Goal: Navigation & Orientation: Find specific page/section

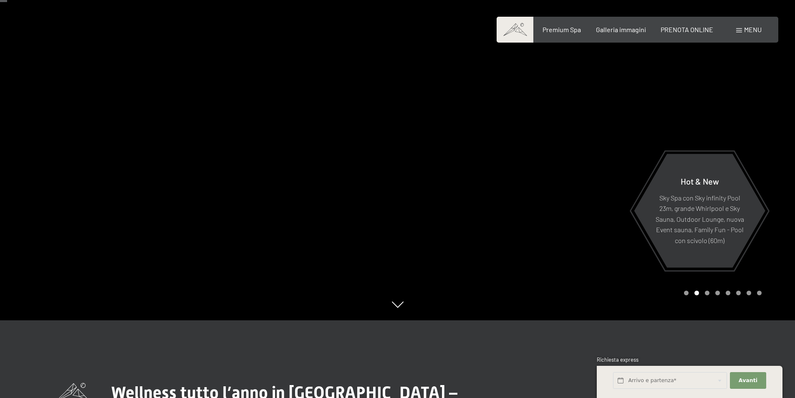
scroll to position [84, 0]
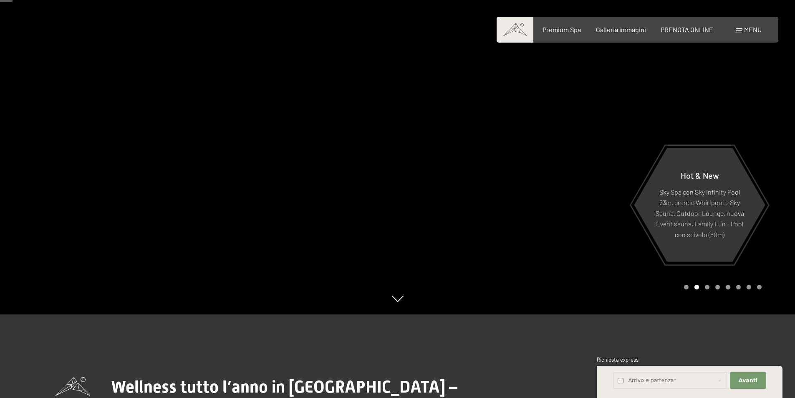
click at [444, 175] on div at bounding box center [597, 115] width 398 height 398
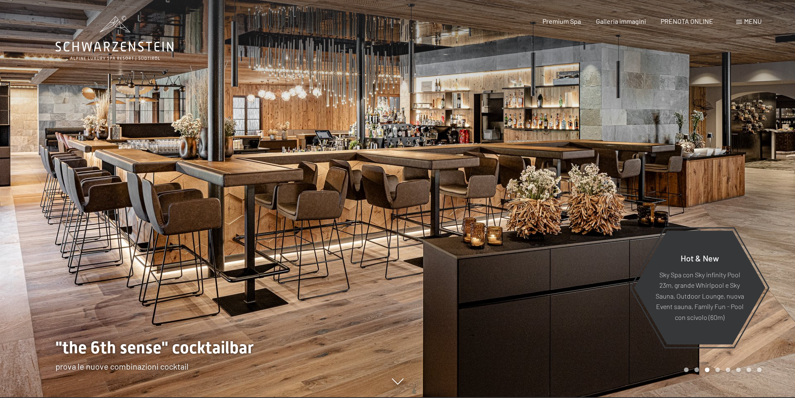
scroll to position [0, 0]
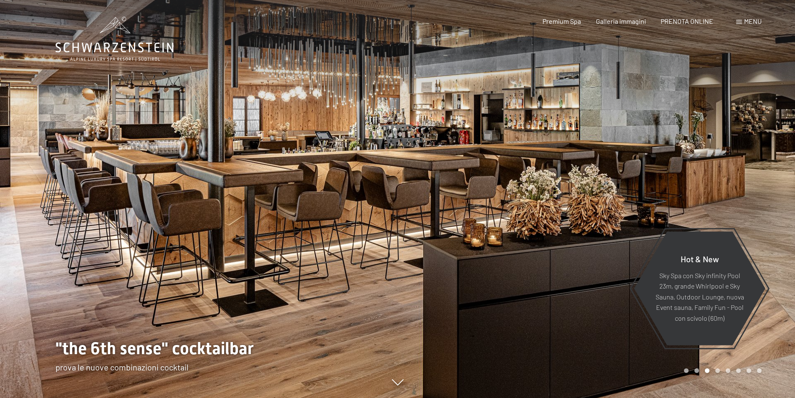
click at [442, 165] on div at bounding box center [597, 199] width 398 height 398
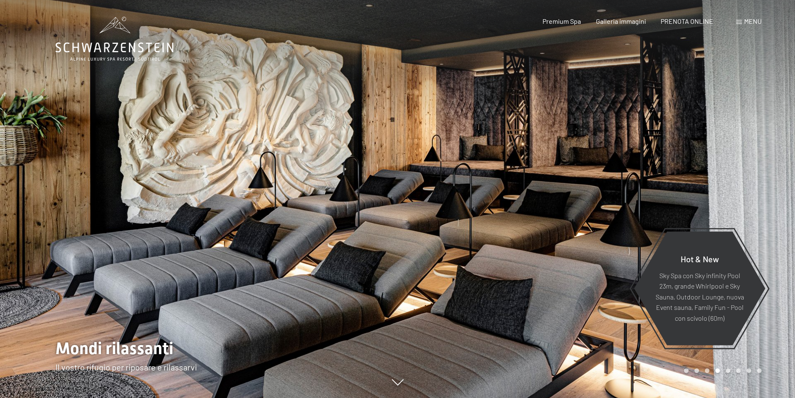
click at [442, 165] on div at bounding box center [597, 199] width 398 height 398
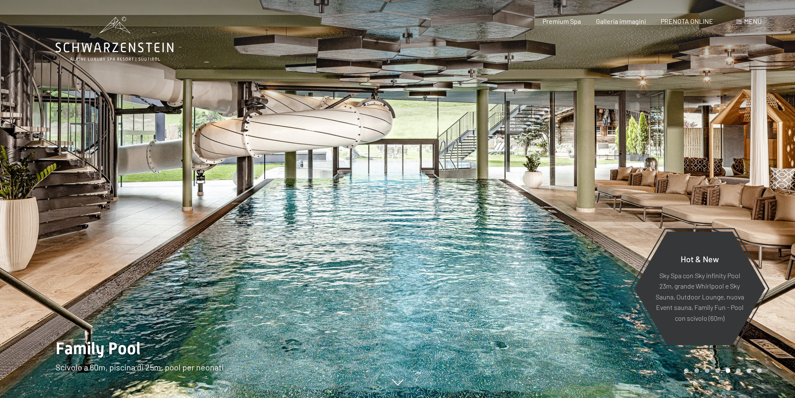
click at [442, 165] on div at bounding box center [597, 199] width 398 height 398
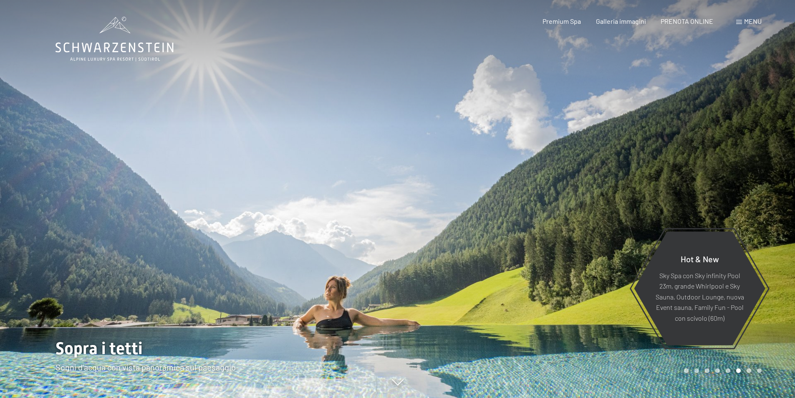
click at [441, 165] on div at bounding box center [597, 199] width 398 height 398
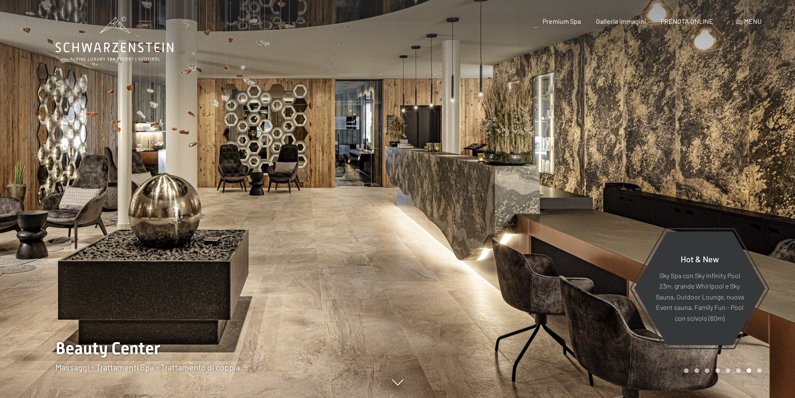
click at [441, 165] on div at bounding box center [597, 199] width 398 height 398
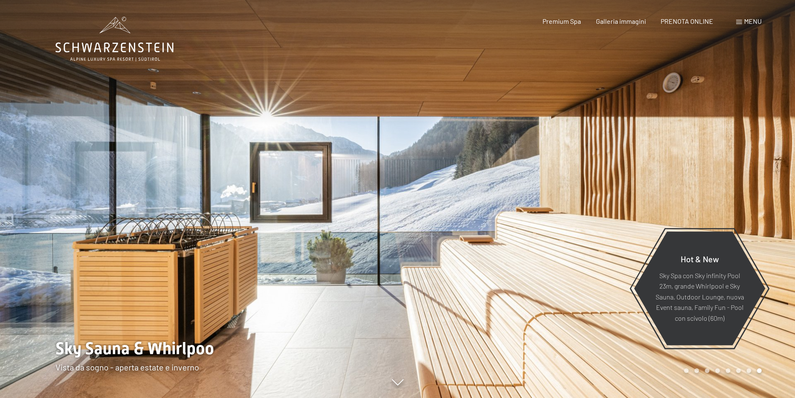
click at [441, 165] on div at bounding box center [597, 199] width 398 height 398
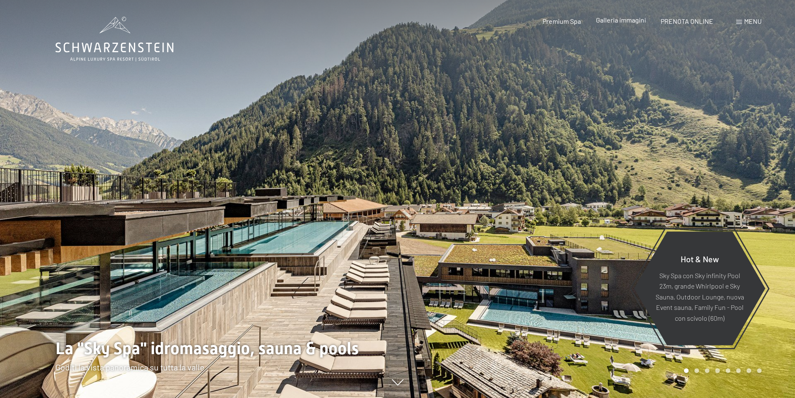
click at [611, 21] on span "Galleria immagini" at bounding box center [621, 20] width 50 height 8
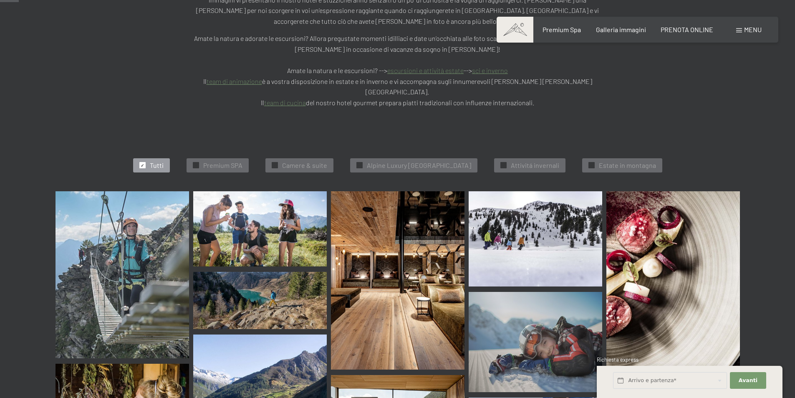
scroll to position [251, 0]
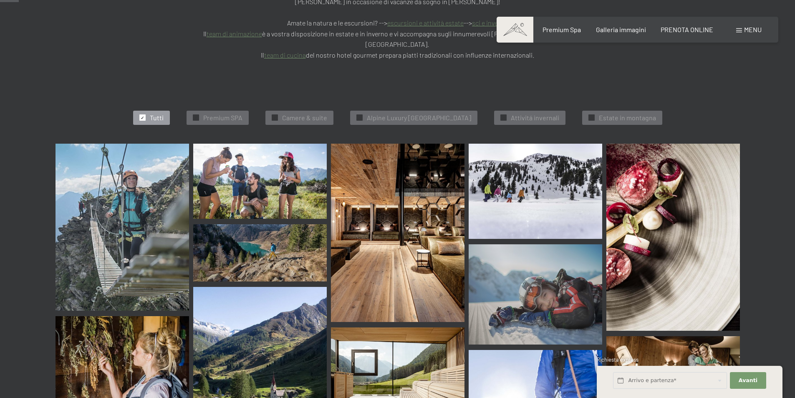
click at [144, 187] on img at bounding box center [123, 227] width 134 height 167
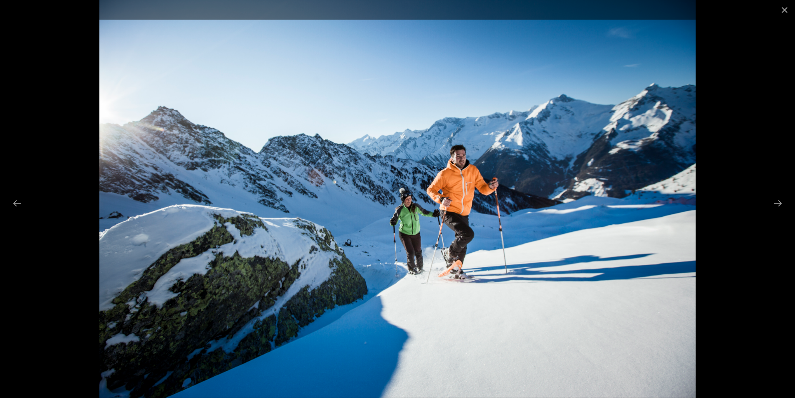
drag, startPoint x: 784, startPoint y: 9, endPoint x: 758, endPoint y: 27, distance: 31.5
click at [784, 10] on button "Close gallery" at bounding box center [784, 10] width 21 height 20
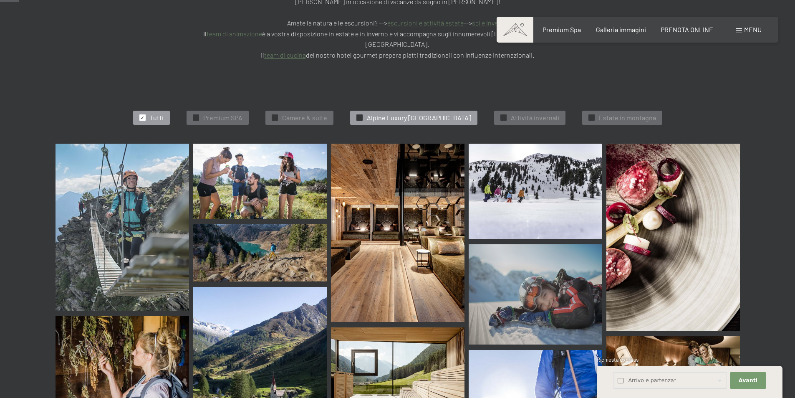
click at [382, 113] on span "Alpine Luxury [GEOGRAPHIC_DATA]" at bounding box center [419, 117] width 104 height 9
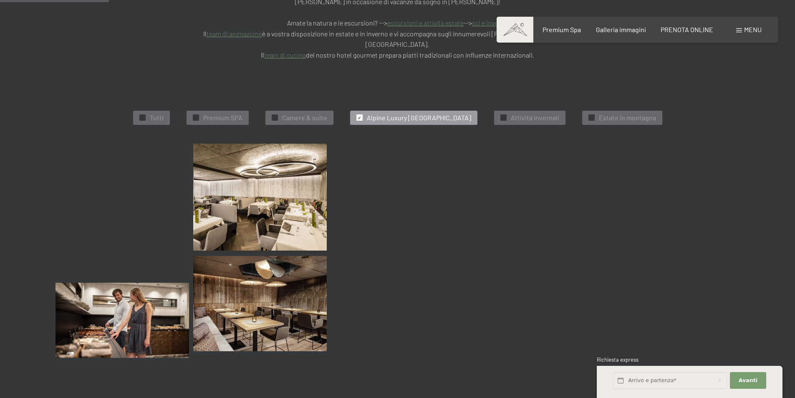
scroll to position [253, 0]
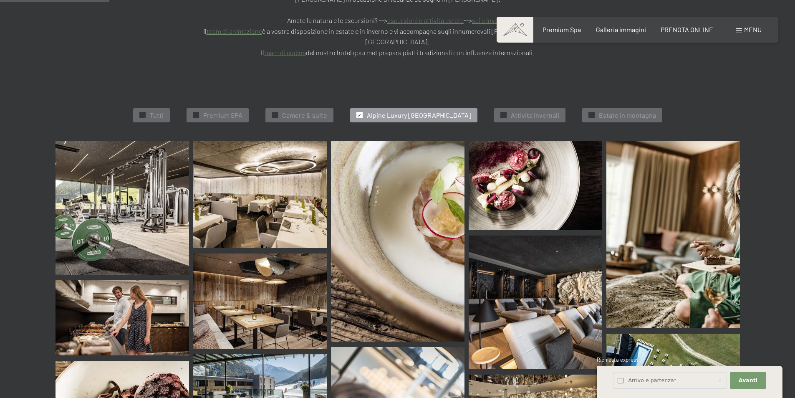
click at [157, 192] on img at bounding box center [123, 208] width 134 height 134
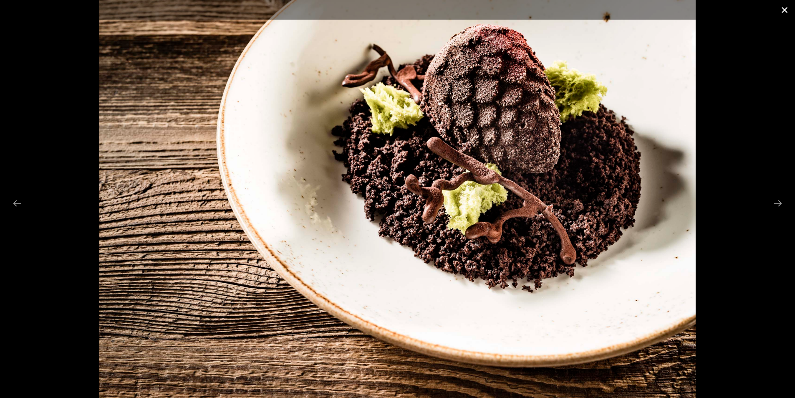
click at [788, 10] on button "Close gallery" at bounding box center [784, 10] width 21 height 20
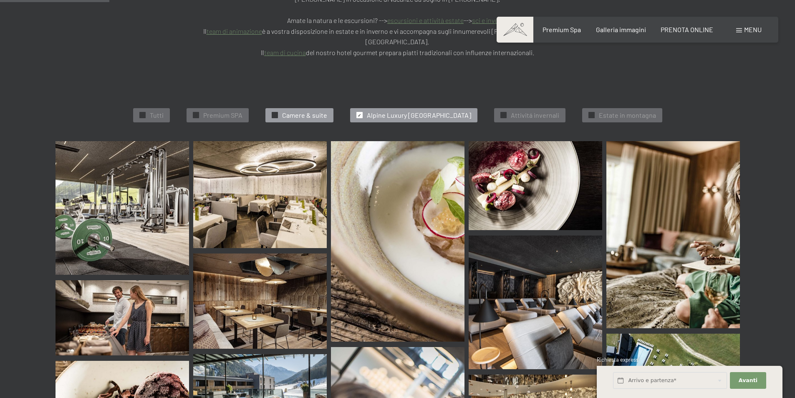
click at [266, 108] on div "✓ Camere & suite" at bounding box center [300, 115] width 68 height 14
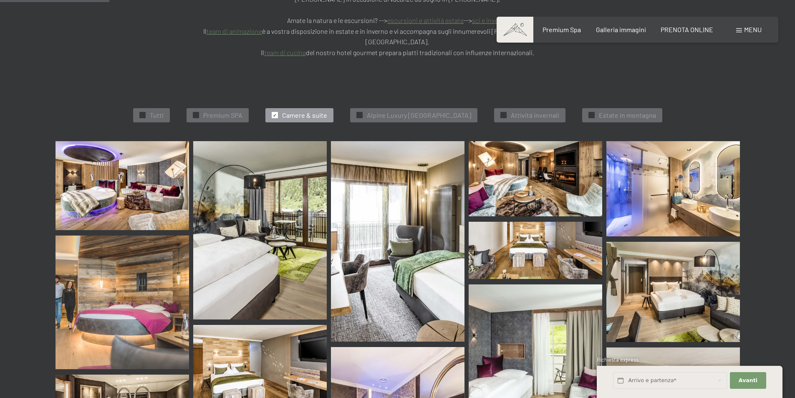
click at [180, 162] on img at bounding box center [123, 185] width 134 height 89
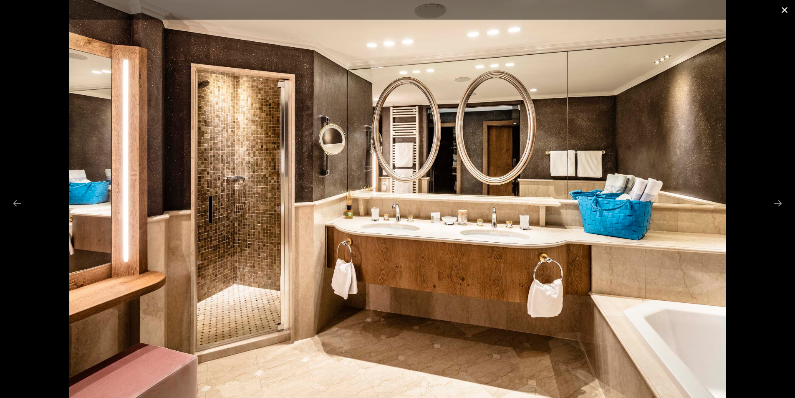
click at [783, 12] on button "Close gallery" at bounding box center [784, 10] width 21 height 20
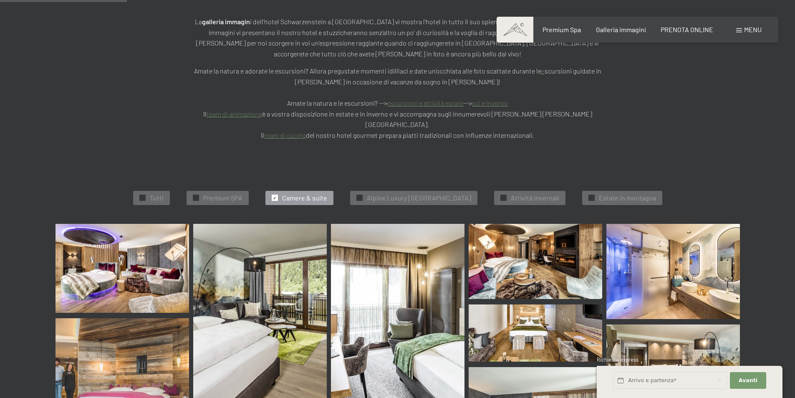
scroll to position [170, 0]
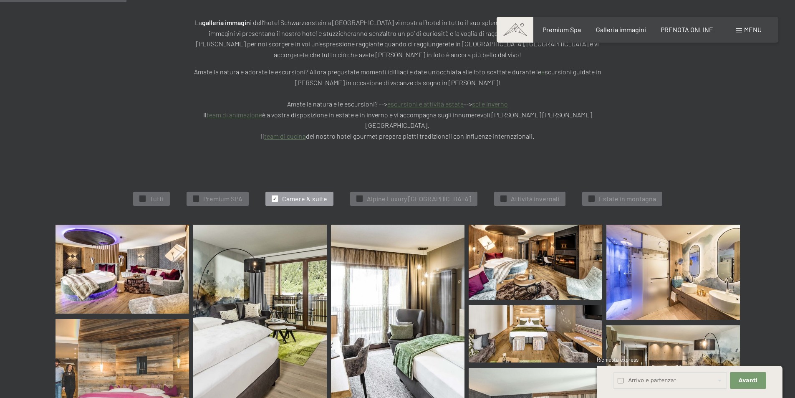
click at [266, 192] on div "✓ Camere & suite" at bounding box center [300, 199] width 68 height 14
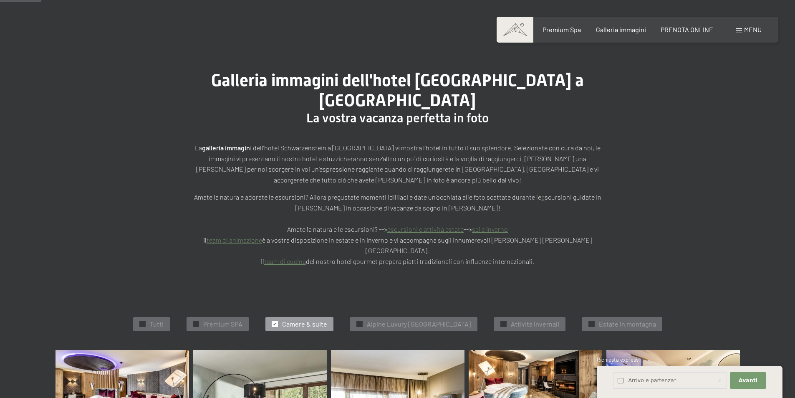
scroll to position [128, 0]
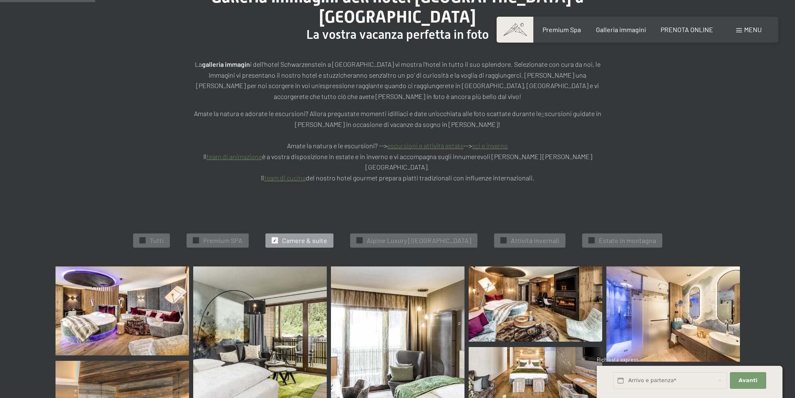
click at [273, 233] on div "✓ Camere & suite" at bounding box center [300, 240] width 68 height 14
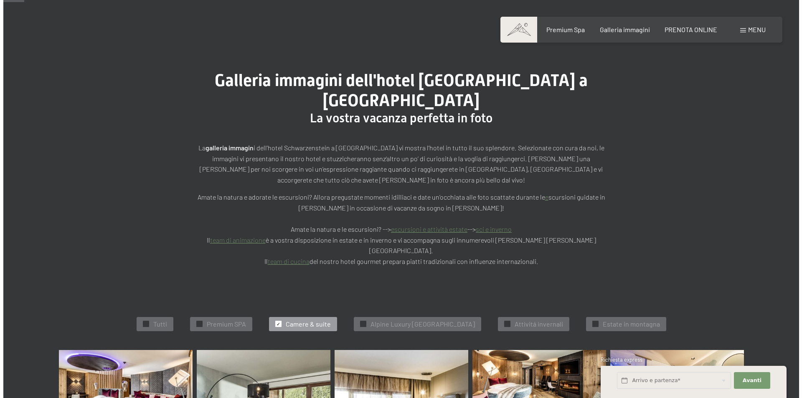
scroll to position [0, 0]
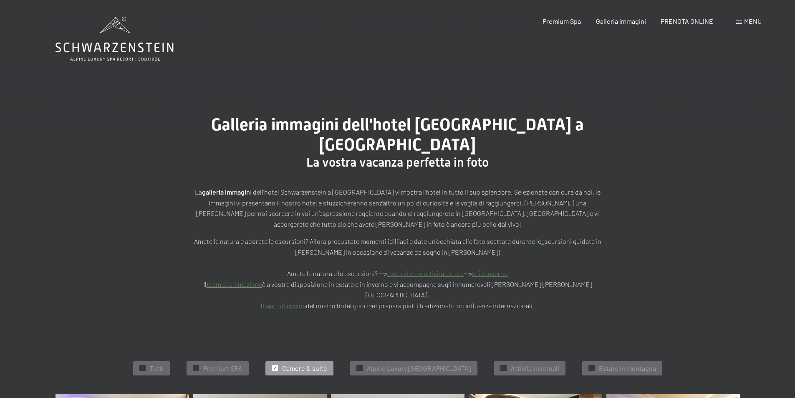
click at [744, 24] on span "Menu" at bounding box center [753, 21] width 18 height 8
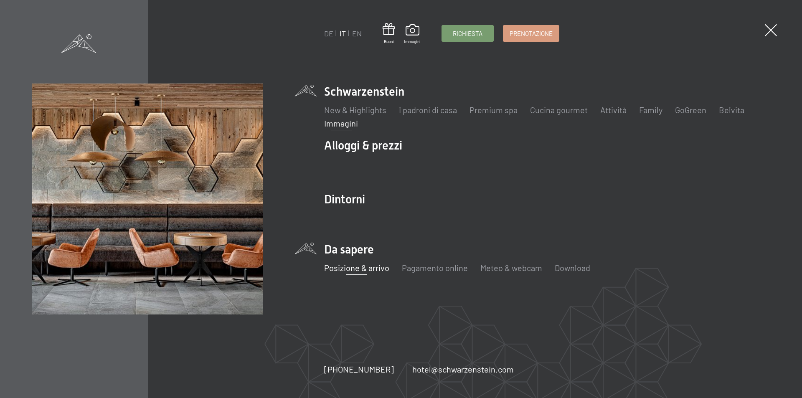
click at [348, 269] on link "Posizione & arrivo" at bounding box center [356, 268] width 65 height 10
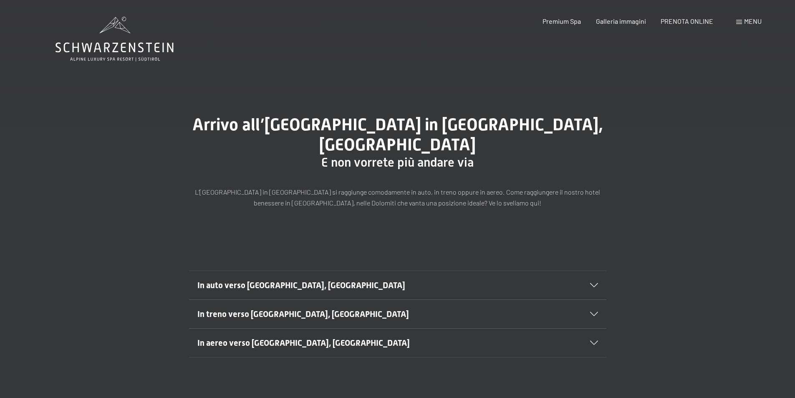
click at [596, 271] on div "In auto verso Lutago, Alto Adige" at bounding box center [397, 285] width 401 height 28
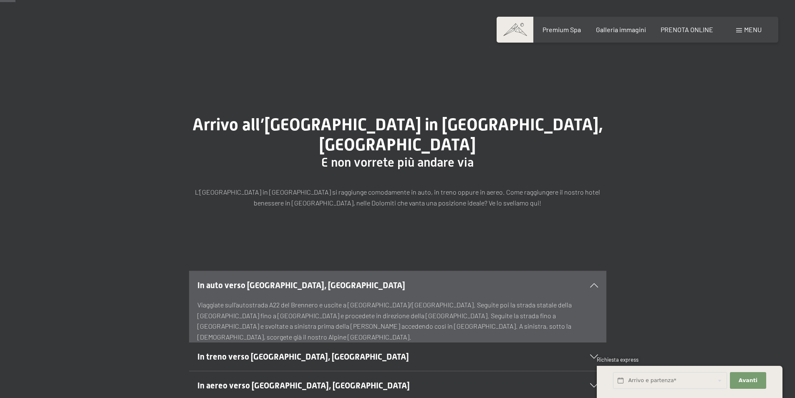
scroll to position [42, 0]
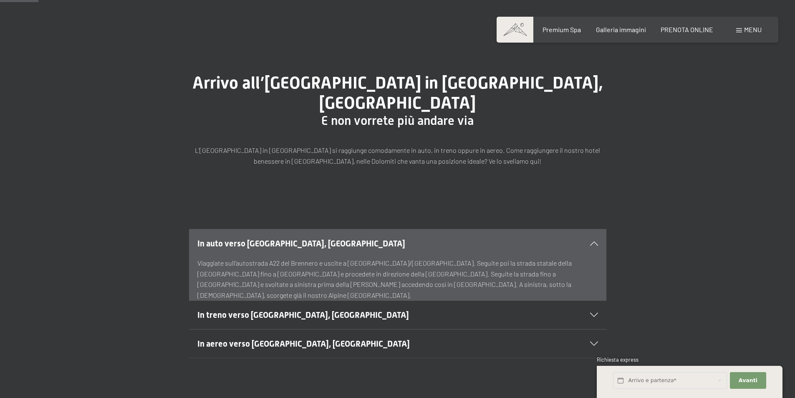
click at [525, 197] on div "In auto verso Lutago, Alto Adige Viaggiate sull’autostrada A22 del Brennero e u…" at bounding box center [397, 293] width 795 height 192
click at [590, 229] on div "In auto verso Lutago, Alto Adige" at bounding box center [397, 243] width 401 height 28
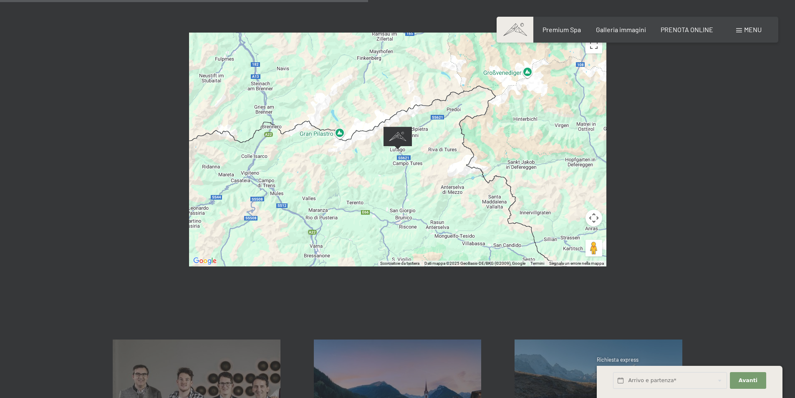
scroll to position [376, 0]
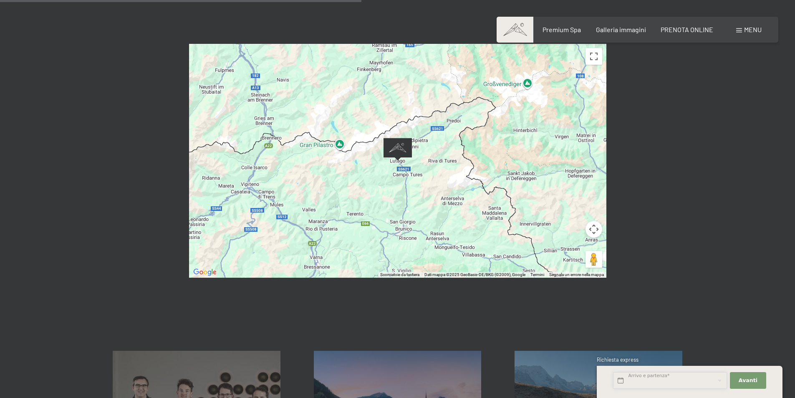
click at [640, 381] on input "text" at bounding box center [670, 380] width 114 height 17
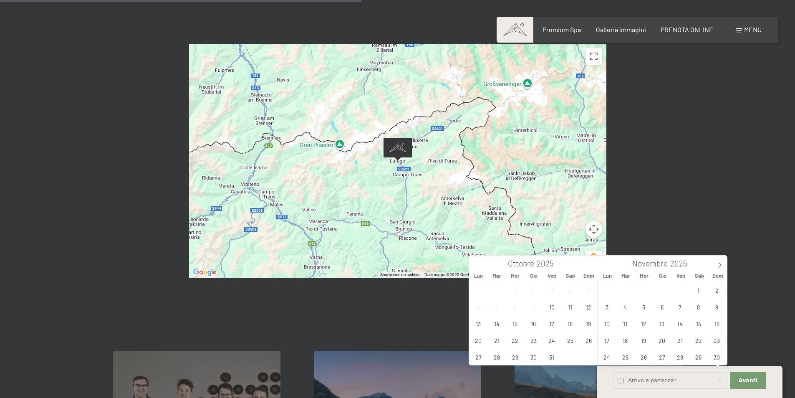
click at [630, 205] on div "← Sposta a sinistra → Sposta a destra ↑ Sposta in alto ↓ Sposta in basso + Aume…" at bounding box center [398, 161] width 480 height 234
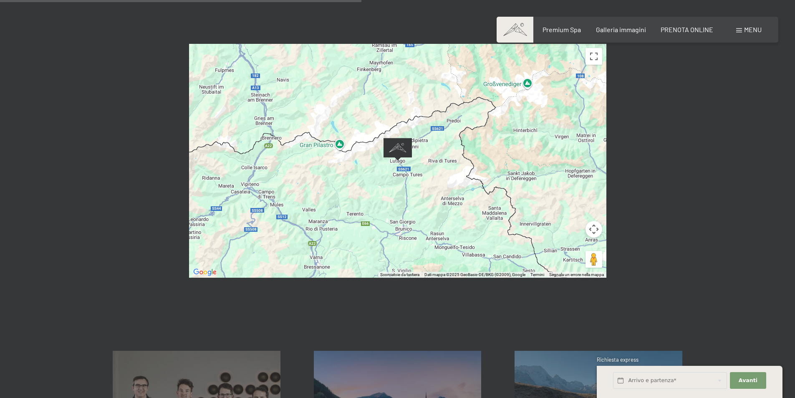
click at [403, 138] on img "Alpine Luxury SPA Resort SCHWARZENSTEIN" at bounding box center [398, 149] width 28 height 23
click at [633, 198] on div "← Sposta a sinistra → Sposta a destra ↑ Sposta in alto ↓ Sposta in basso + Aume…" at bounding box center [398, 161] width 480 height 234
click at [670, 209] on div "← Sposta a sinistra → Sposta a destra ↑ Sposta in alto ↓ Sposta in basso + Aume…" at bounding box center [397, 161] width 795 height 296
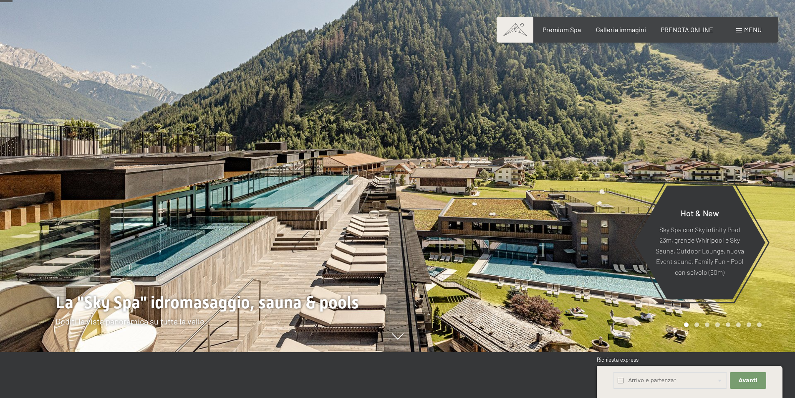
scroll to position [42, 0]
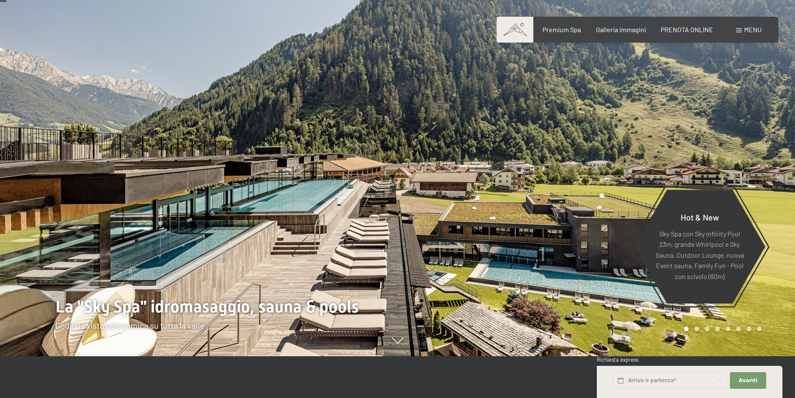
click at [285, 195] on div at bounding box center [199, 157] width 398 height 398
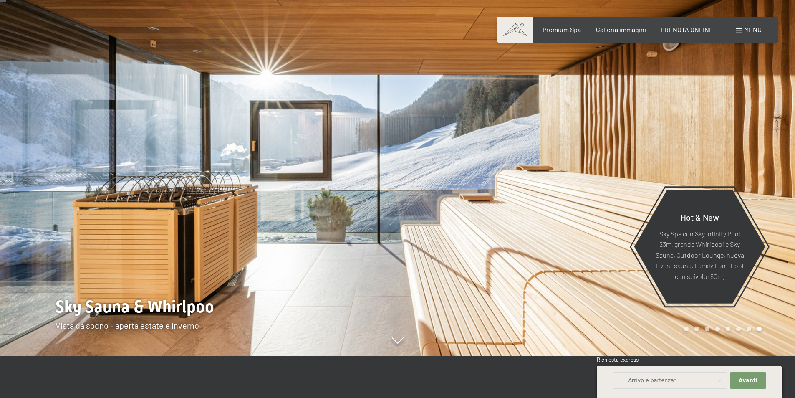
click at [285, 195] on div at bounding box center [199, 157] width 398 height 398
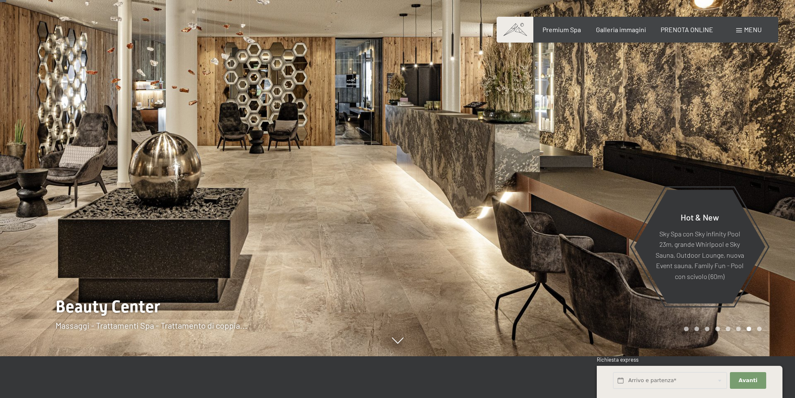
click at [285, 195] on div at bounding box center [199, 157] width 398 height 398
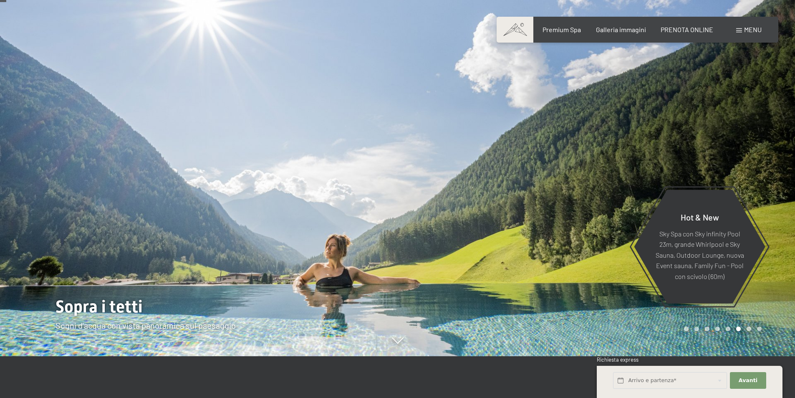
click at [285, 195] on div at bounding box center [199, 157] width 398 height 398
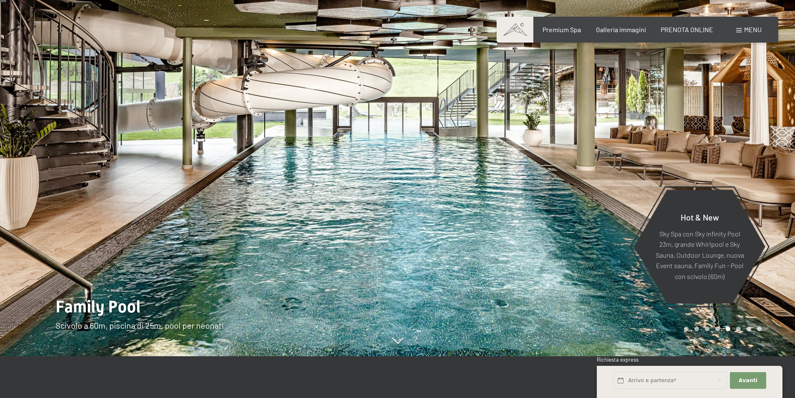
click at [285, 195] on div at bounding box center [199, 157] width 398 height 398
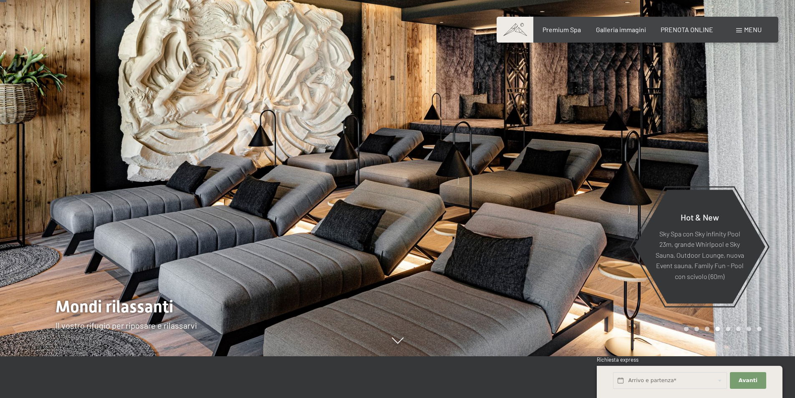
click at [285, 195] on div at bounding box center [199, 157] width 398 height 398
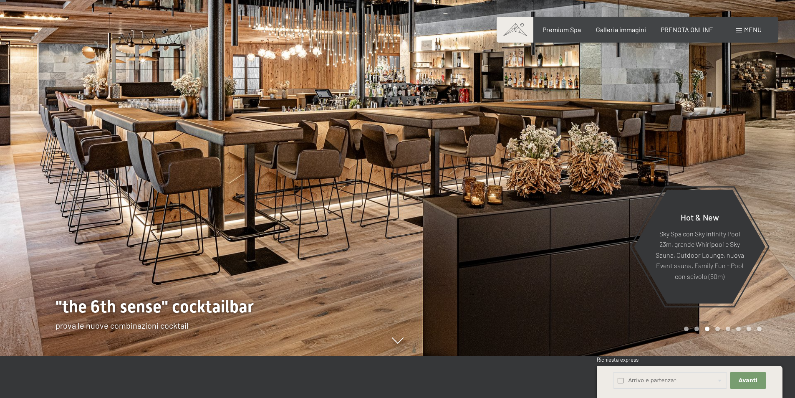
click at [285, 195] on div at bounding box center [199, 157] width 398 height 398
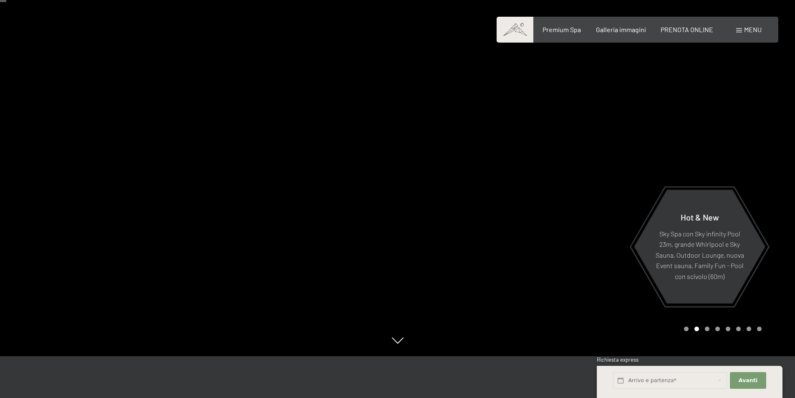
click at [285, 195] on div at bounding box center [199, 157] width 398 height 398
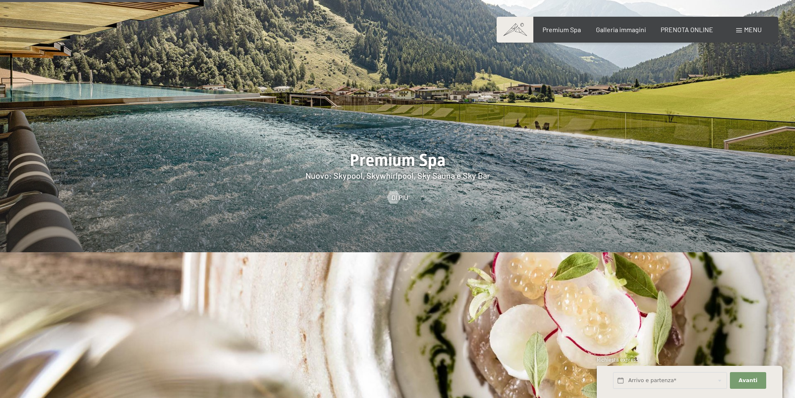
scroll to position [1503, 0]
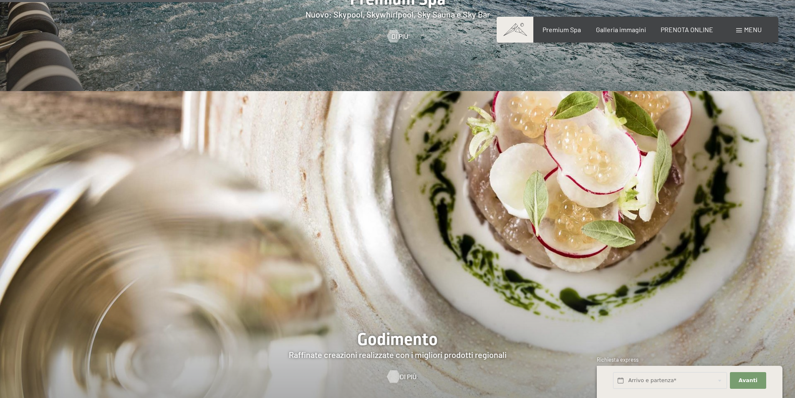
click at [400, 372] on span "Di più" at bounding box center [408, 376] width 17 height 9
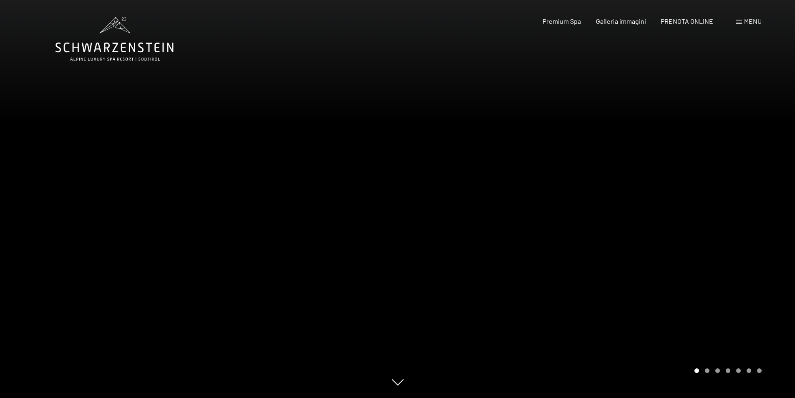
click at [629, 254] on div at bounding box center [597, 199] width 398 height 398
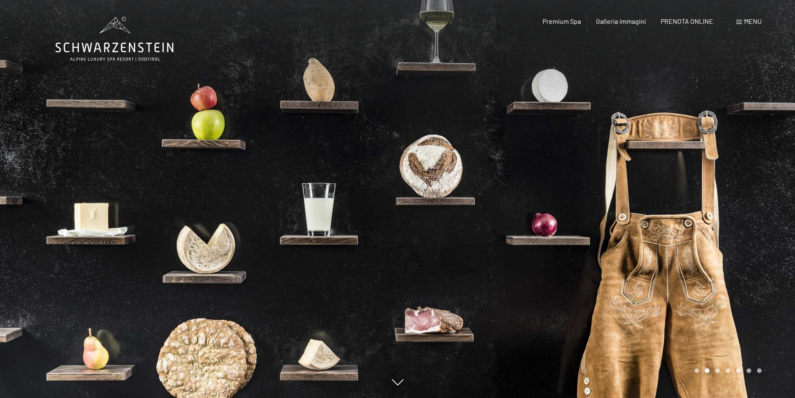
click at [629, 254] on div at bounding box center [597, 199] width 398 height 398
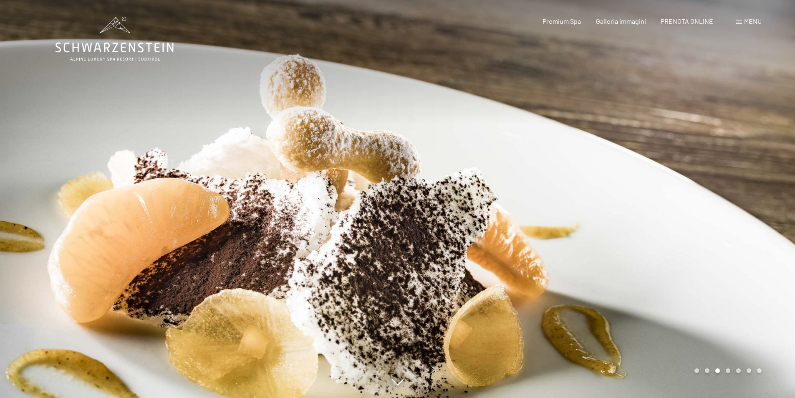
click at [629, 254] on div at bounding box center [597, 199] width 398 height 398
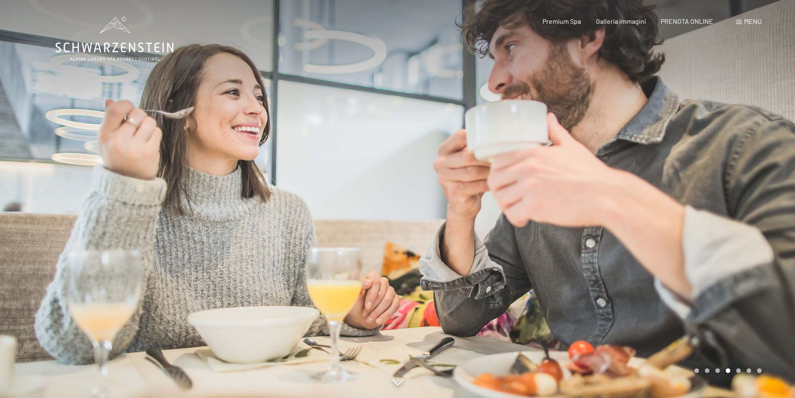
click at [629, 254] on div at bounding box center [597, 199] width 398 height 398
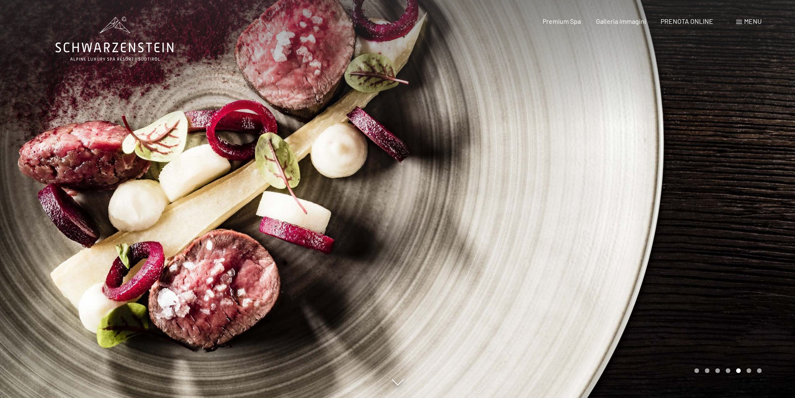
click at [629, 254] on div at bounding box center [597, 199] width 398 height 398
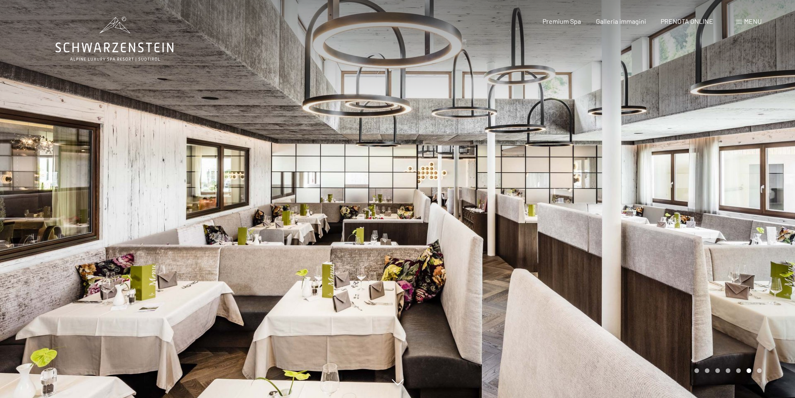
click at [629, 254] on div at bounding box center [597, 199] width 398 height 398
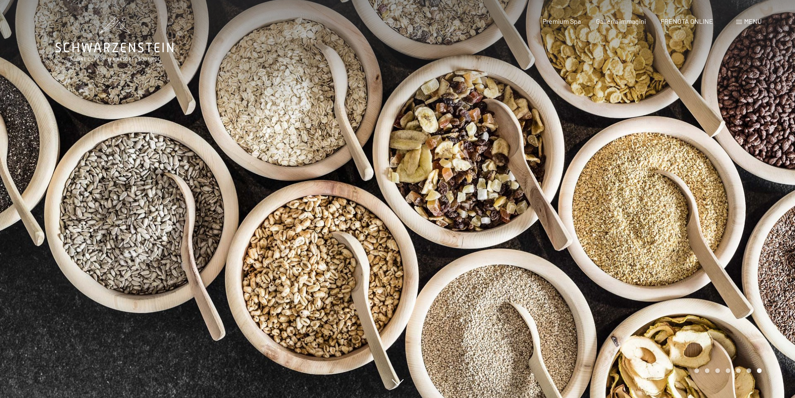
click at [629, 254] on div at bounding box center [597, 199] width 398 height 398
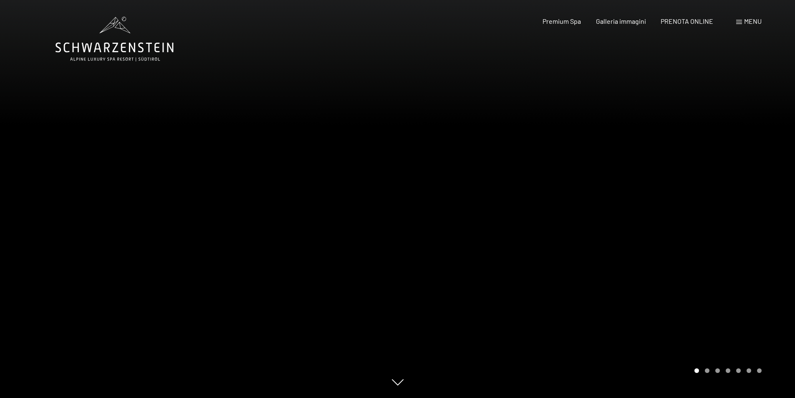
click at [628, 254] on div at bounding box center [597, 199] width 398 height 398
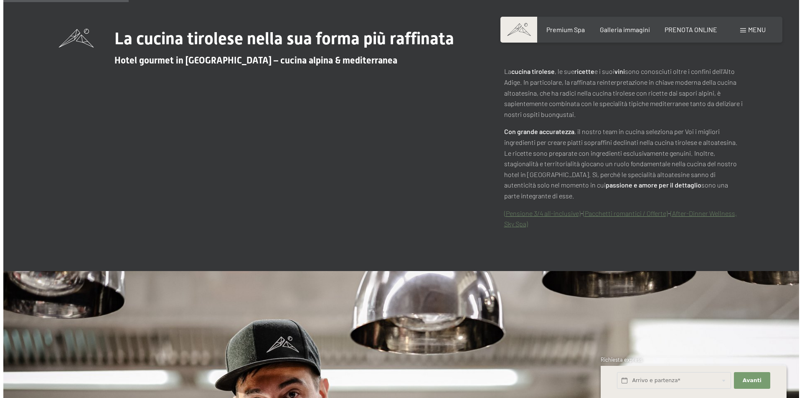
scroll to position [459, 0]
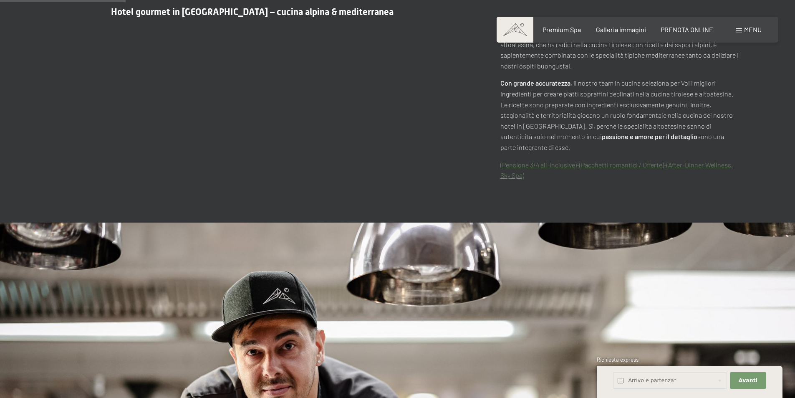
click at [736, 30] on div "Menu" at bounding box center [748, 29] width 25 height 9
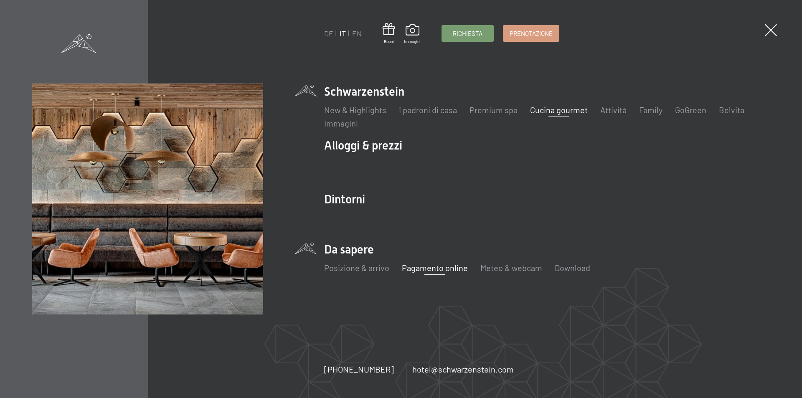
click at [421, 265] on link "Pagamento online" at bounding box center [435, 268] width 66 height 10
click at [346, 271] on link "Posizione & arrivo" at bounding box center [356, 268] width 65 height 10
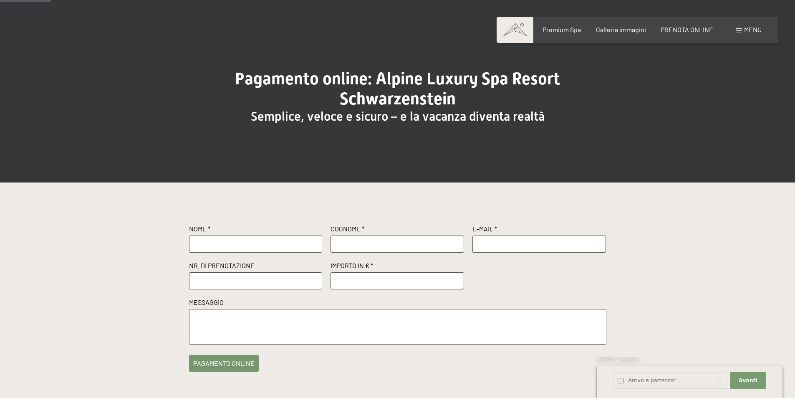
scroll to position [42, 0]
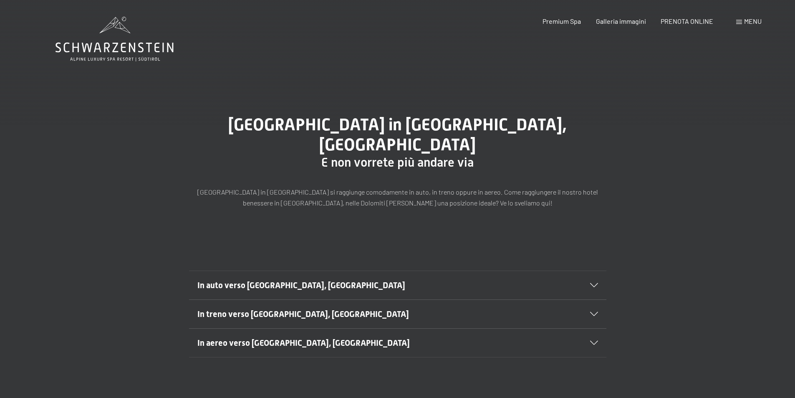
click at [127, 48] on icon at bounding box center [115, 39] width 118 height 45
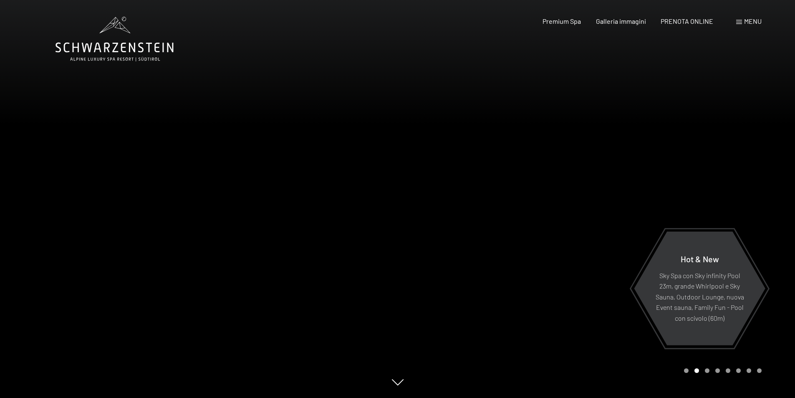
click at [314, 202] on div at bounding box center [199, 199] width 398 height 398
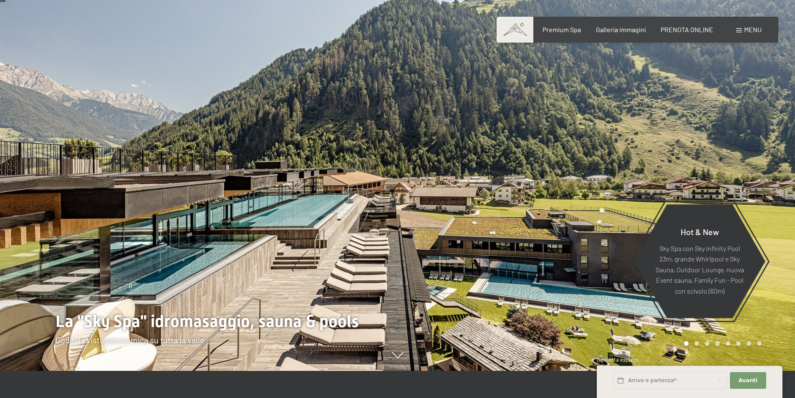
scroll to position [42, 0]
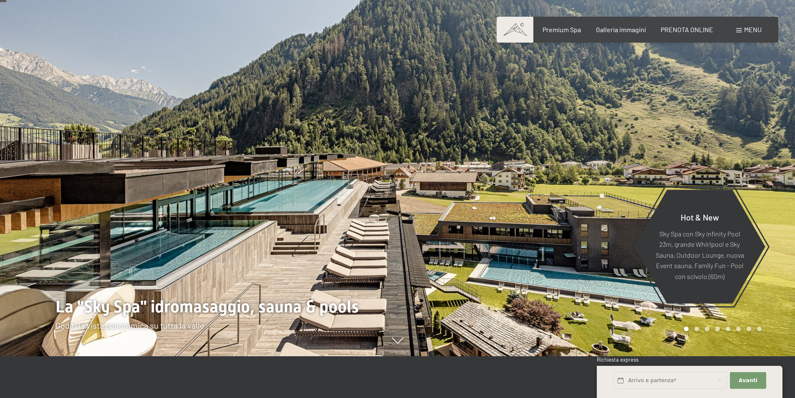
click at [443, 214] on div at bounding box center [597, 157] width 398 height 398
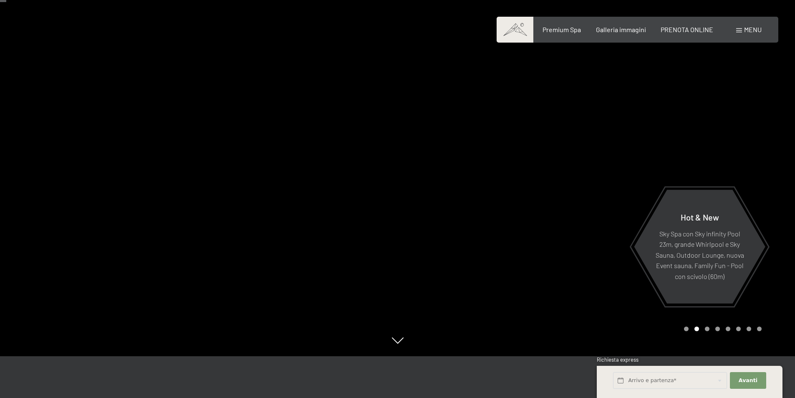
click at [443, 214] on div at bounding box center [597, 157] width 398 height 398
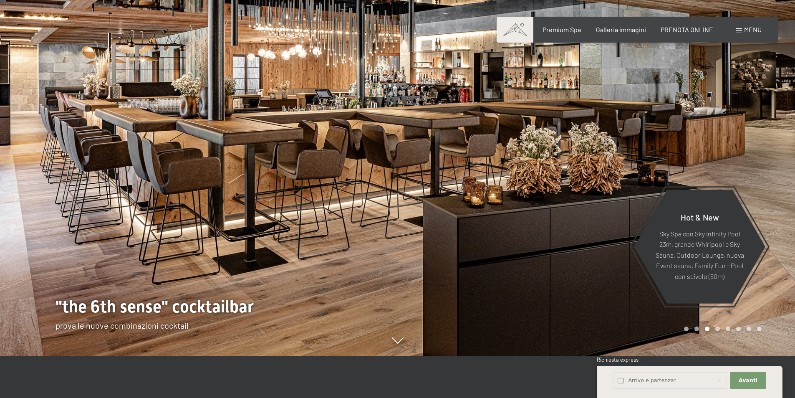
click at [441, 215] on div at bounding box center [597, 157] width 398 height 398
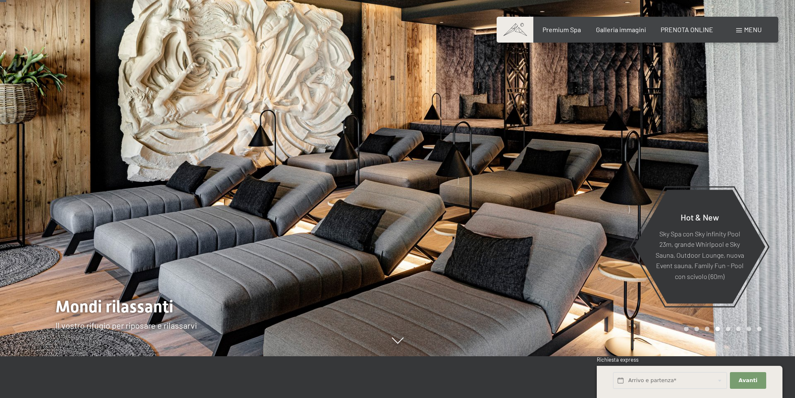
click at [441, 215] on div at bounding box center [597, 157] width 398 height 398
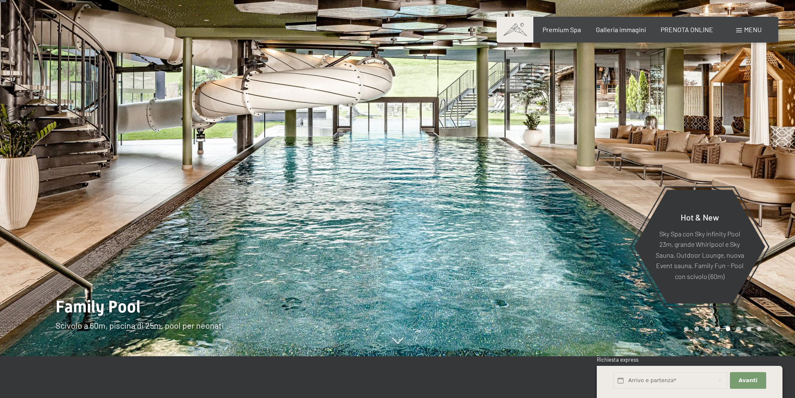
click at [441, 215] on div at bounding box center [597, 157] width 398 height 398
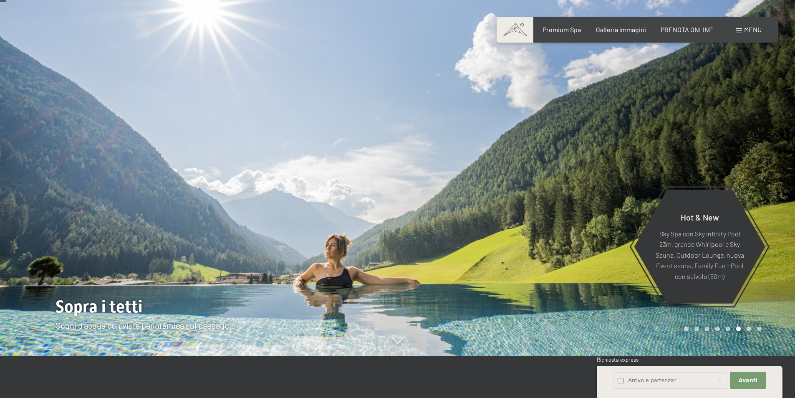
click at [441, 215] on div at bounding box center [597, 157] width 398 height 398
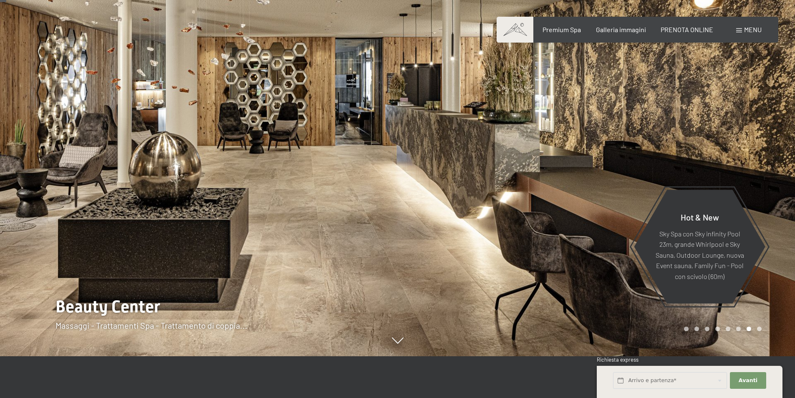
click at [441, 216] on div at bounding box center [597, 157] width 398 height 398
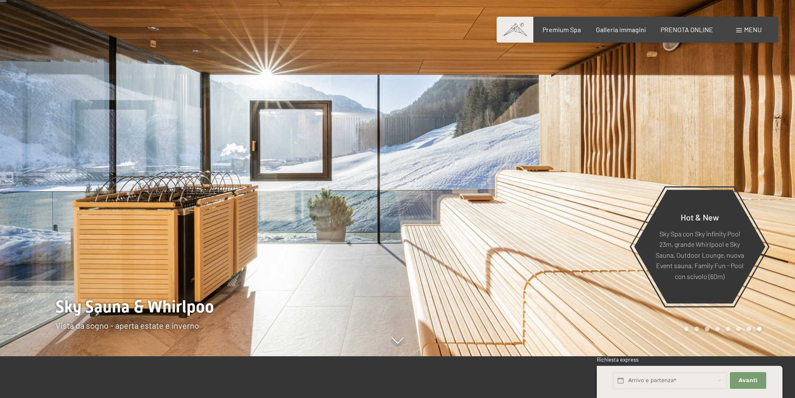
click at [441, 216] on div at bounding box center [597, 157] width 398 height 398
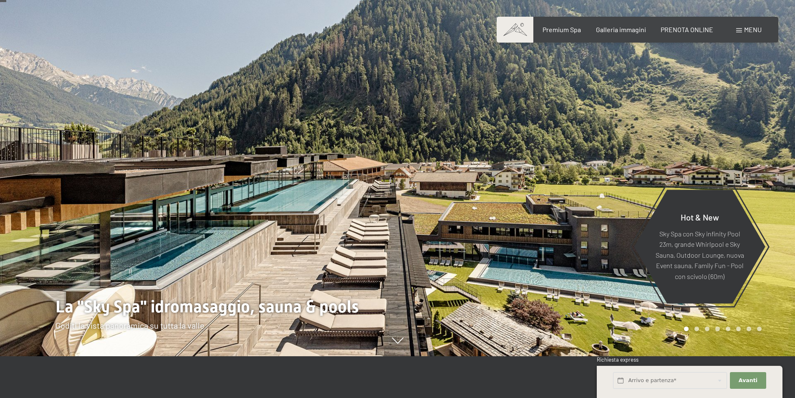
click at [441, 216] on div at bounding box center [597, 157] width 398 height 398
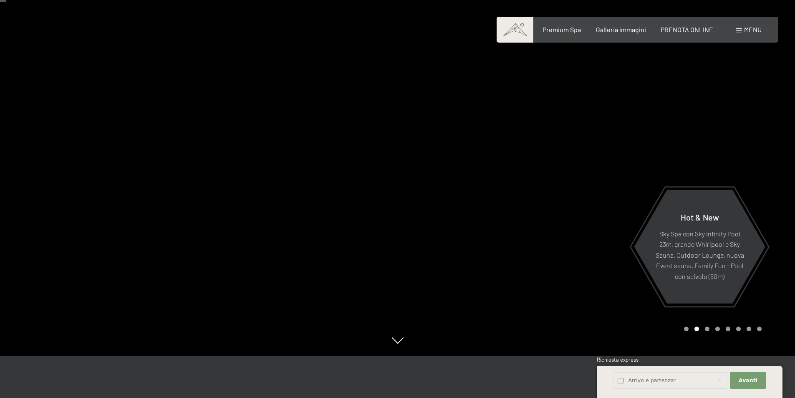
click at [441, 216] on div at bounding box center [597, 157] width 398 height 398
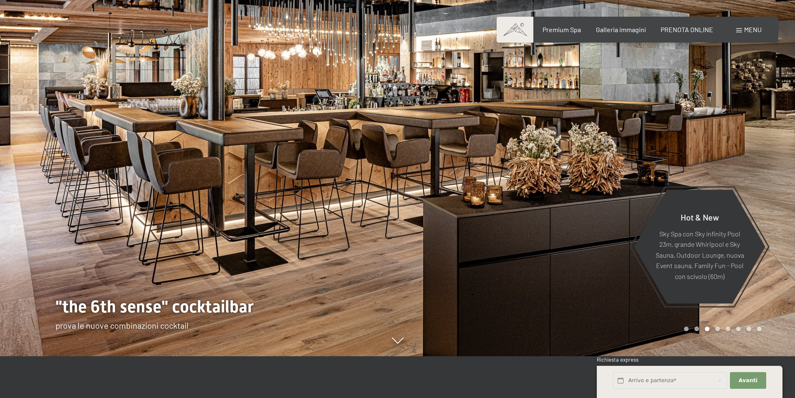
click at [441, 216] on div at bounding box center [597, 157] width 398 height 398
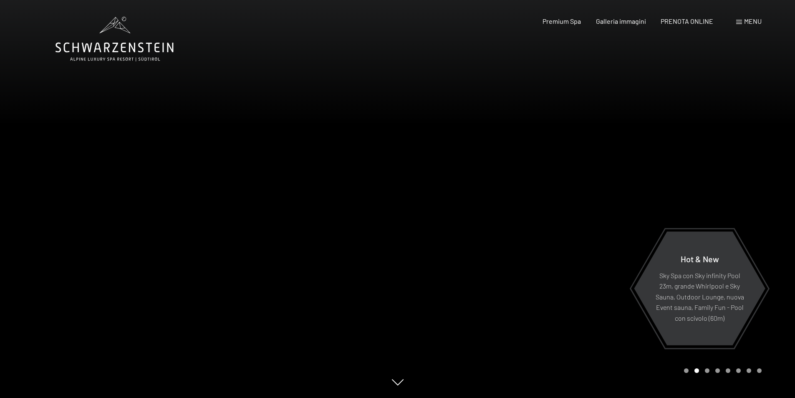
click at [254, 245] on div at bounding box center [199, 199] width 398 height 398
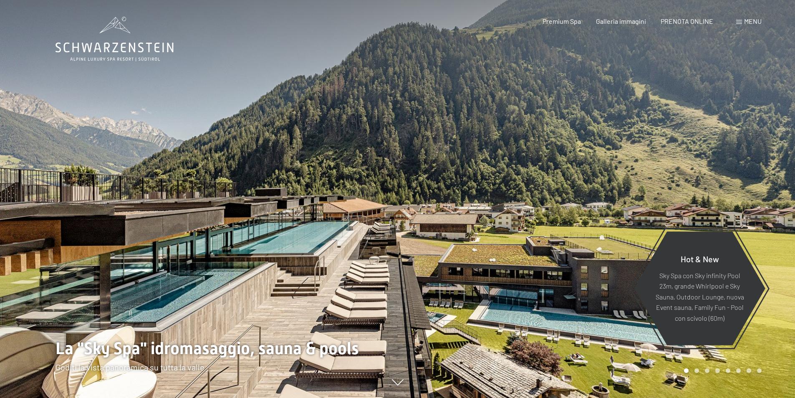
click at [749, 22] on span "Menu" at bounding box center [753, 21] width 18 height 8
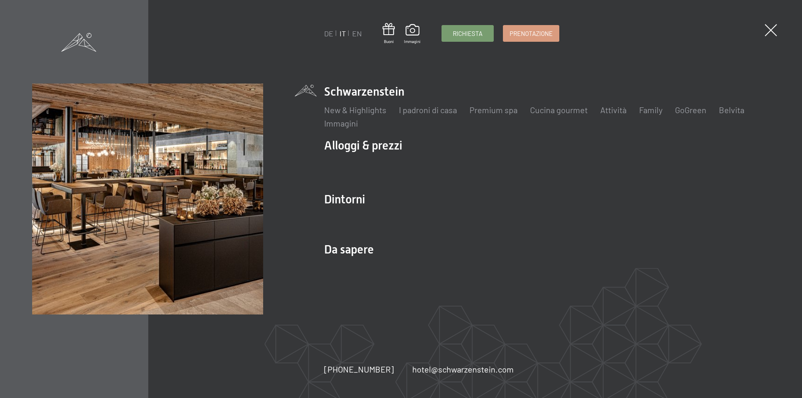
click at [77, 47] on span at bounding box center [78, 42] width 35 height 19
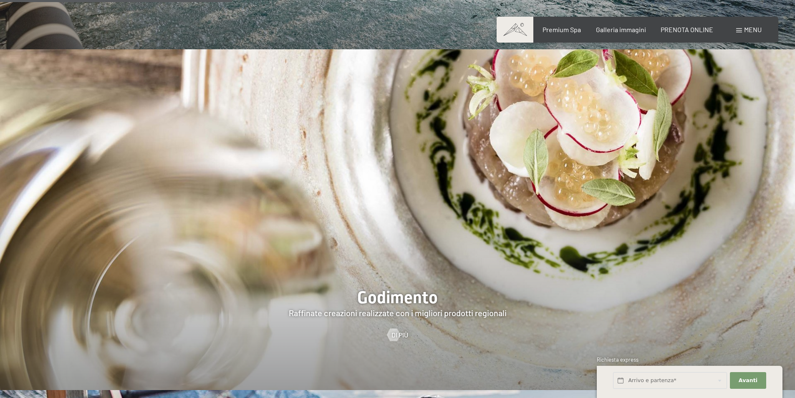
scroll to position [1628, 0]
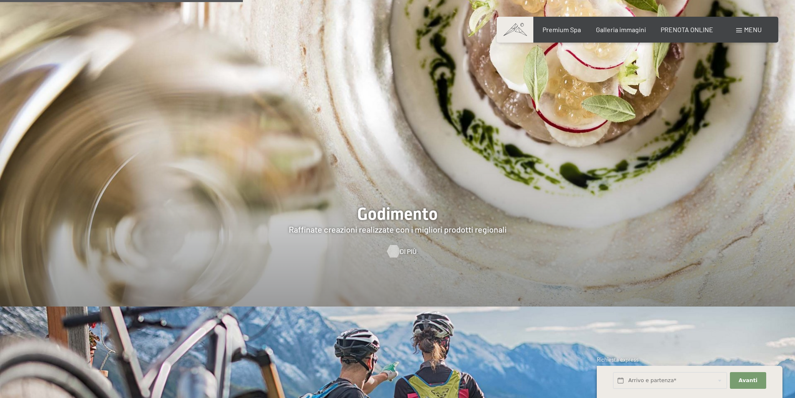
click at [394, 245] on div at bounding box center [393, 251] width 7 height 13
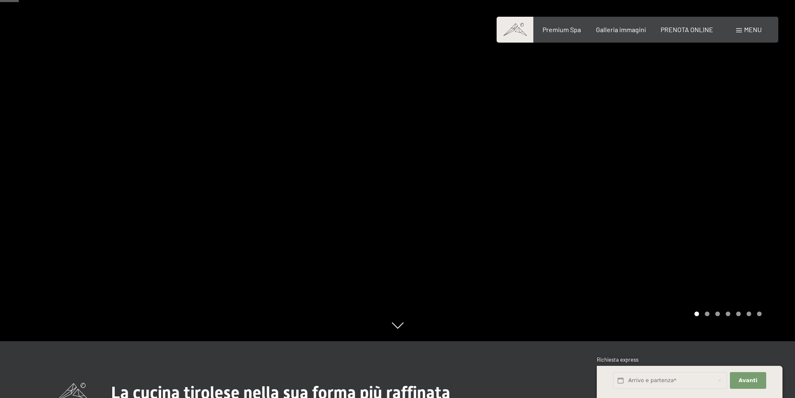
scroll to position [42, 0]
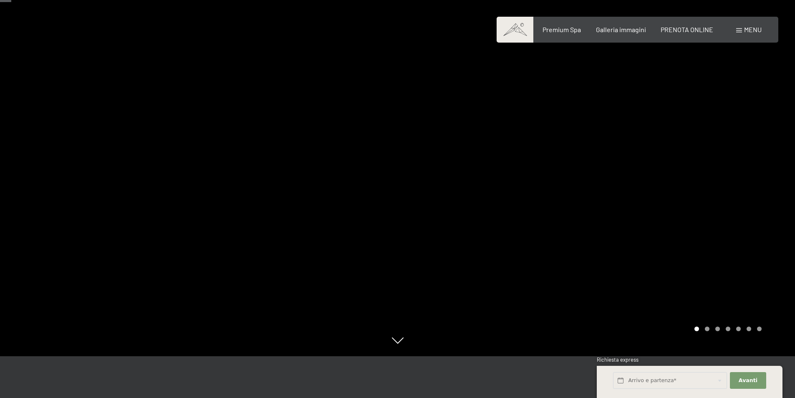
click at [367, 202] on div at bounding box center [199, 157] width 398 height 398
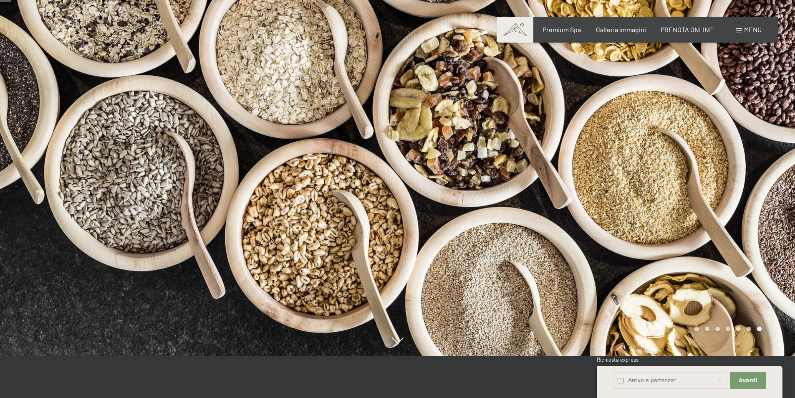
click at [393, 184] on div at bounding box center [199, 157] width 398 height 398
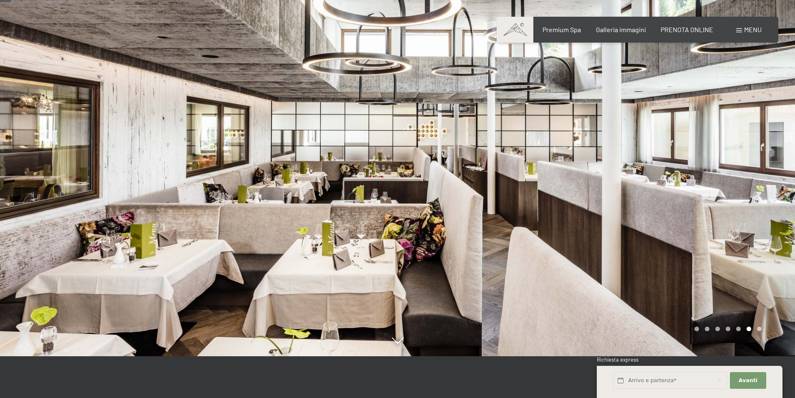
click at [393, 184] on div at bounding box center [199, 157] width 398 height 398
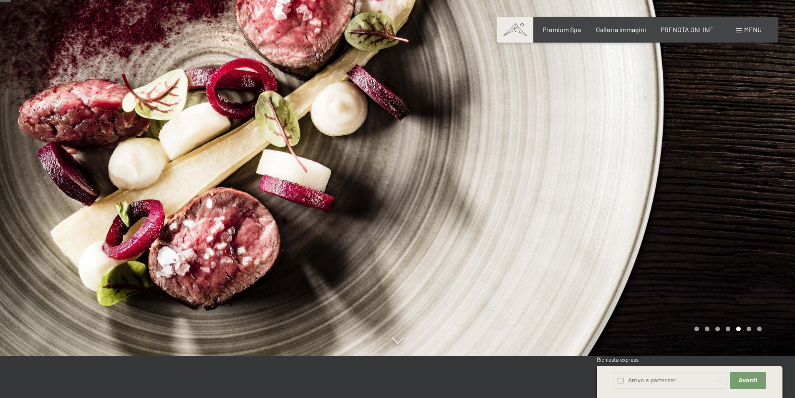
click at [393, 184] on div at bounding box center [199, 157] width 398 height 398
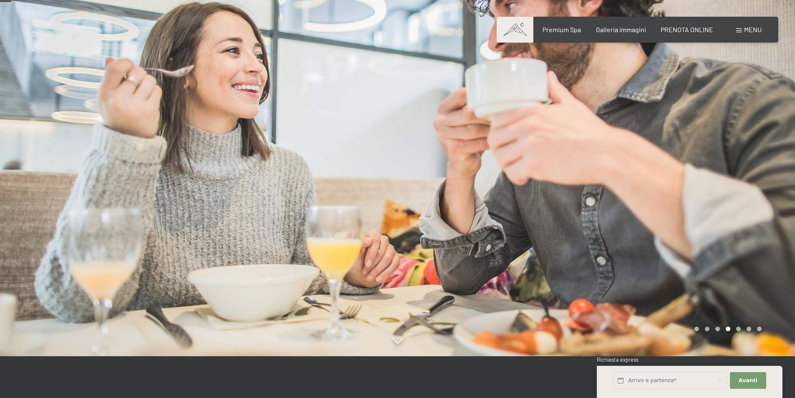
click at [393, 184] on div at bounding box center [199, 157] width 398 height 398
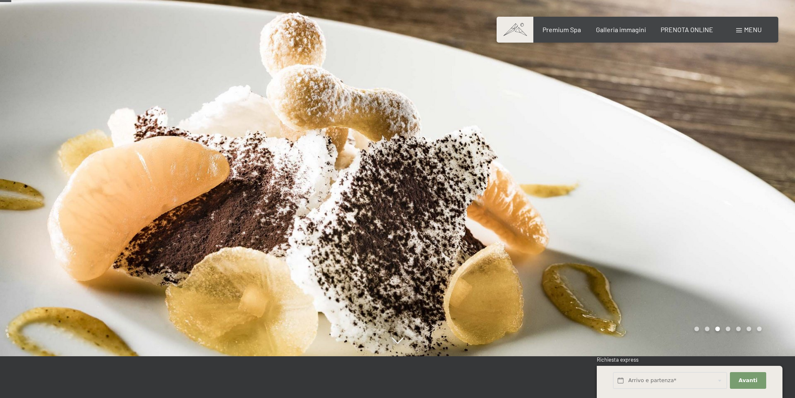
click at [393, 184] on div at bounding box center [199, 157] width 398 height 398
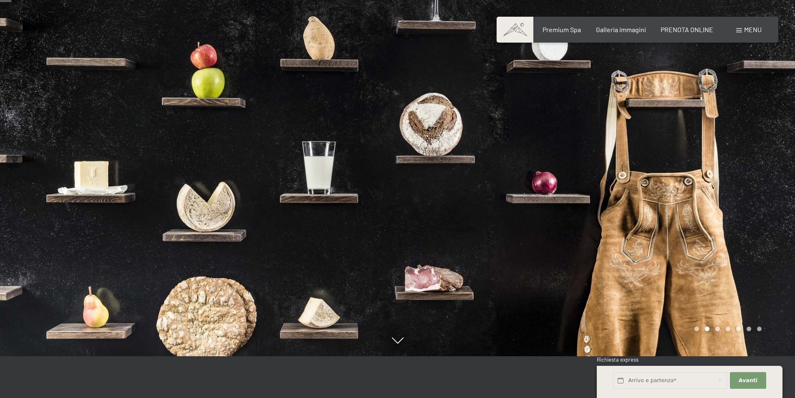
click at [522, 237] on div at bounding box center [597, 157] width 398 height 398
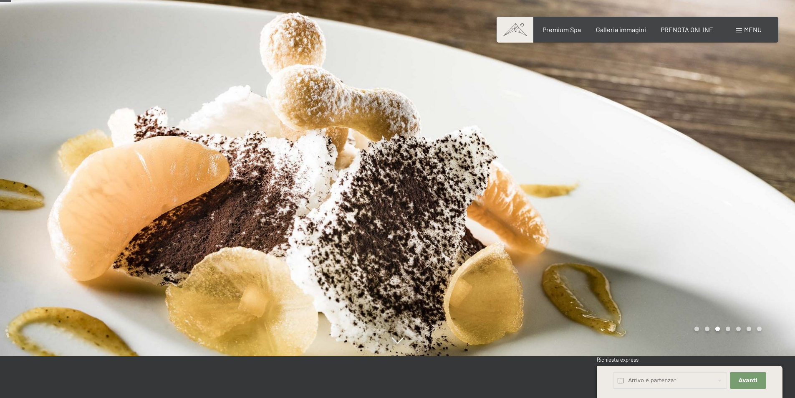
click at [476, 230] on div at bounding box center [597, 157] width 398 height 398
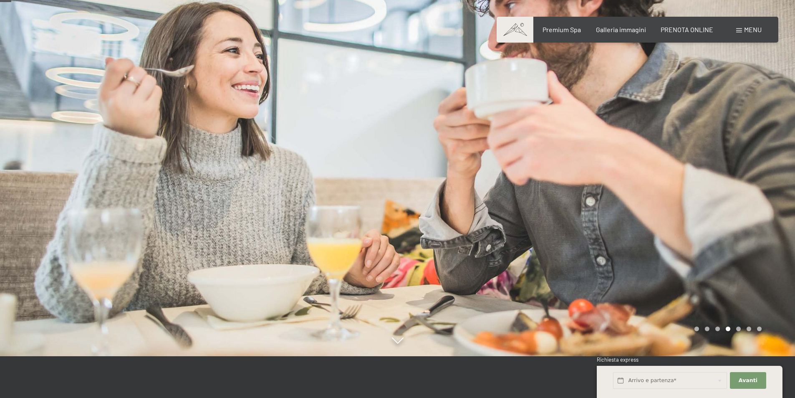
click at [476, 213] on div at bounding box center [597, 157] width 398 height 398
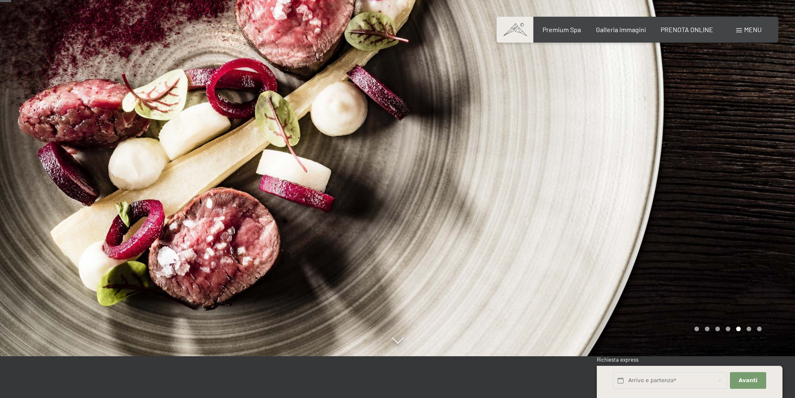
click at [463, 225] on div at bounding box center [597, 157] width 398 height 398
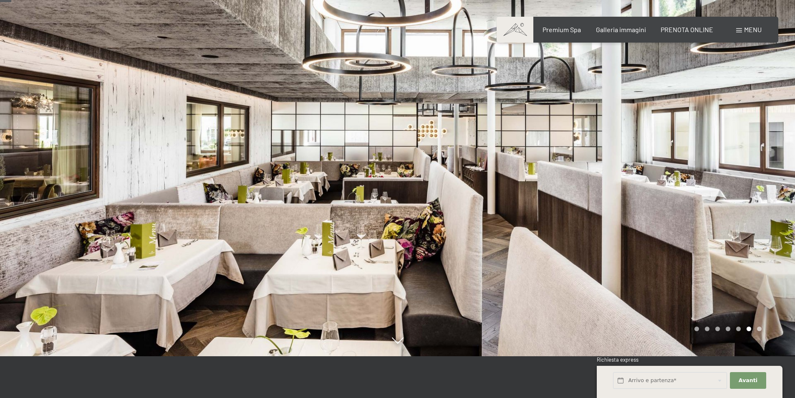
click at [463, 225] on div at bounding box center [597, 157] width 398 height 398
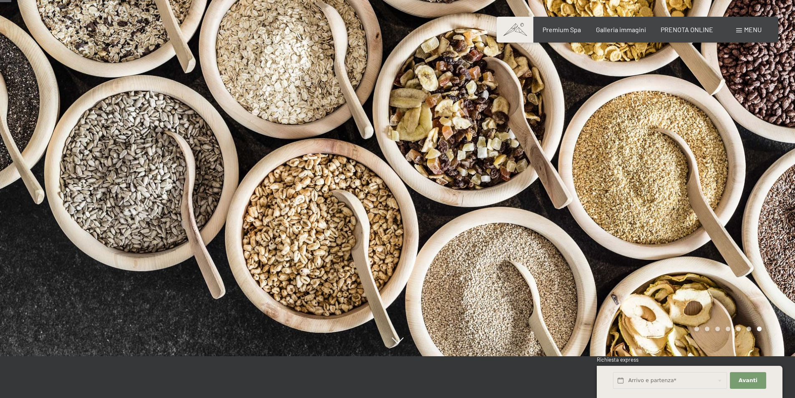
click at [463, 226] on div at bounding box center [597, 157] width 398 height 398
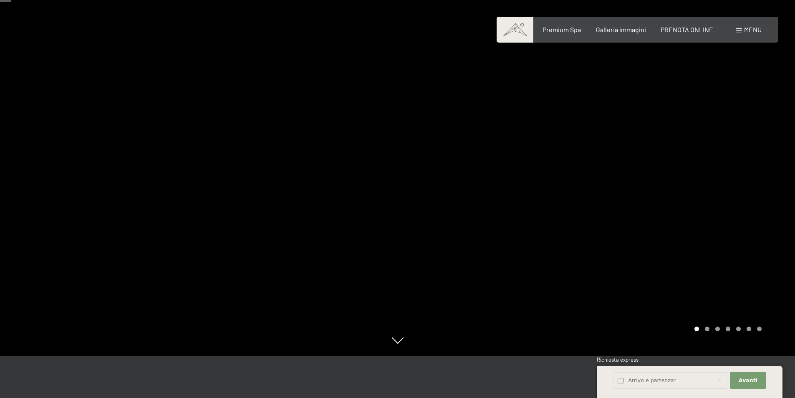
click at [510, 31] on span at bounding box center [515, 30] width 37 height 26
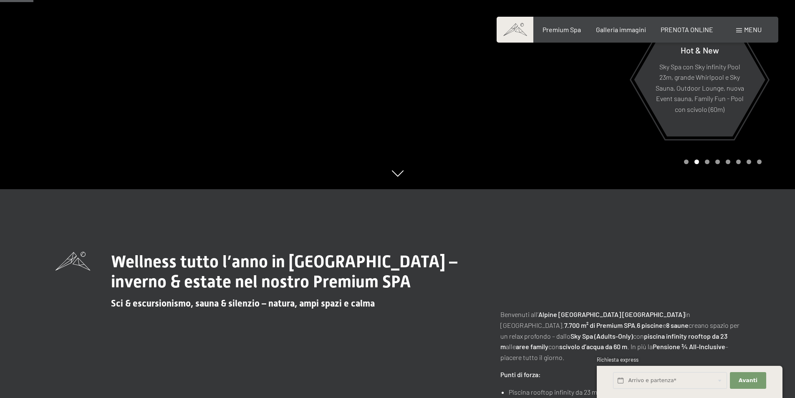
scroll to position [251, 0]
